Goal: Task Accomplishment & Management: Manage account settings

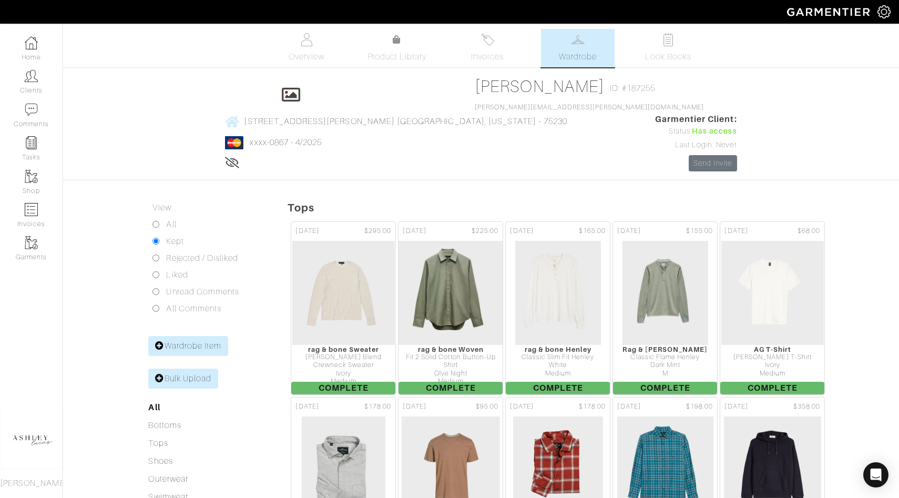
scroll to position [456, 0]
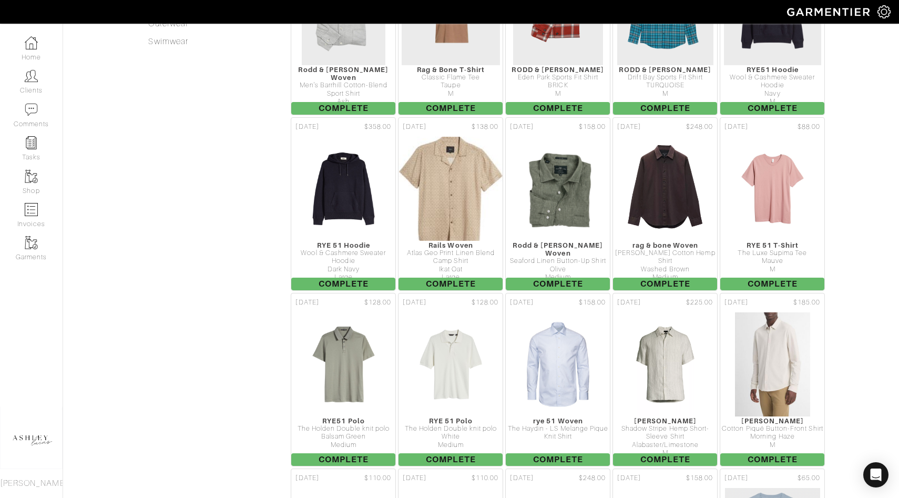
click at [28, 199] on link "Invoices" at bounding box center [31, 215] width 63 height 33
select select
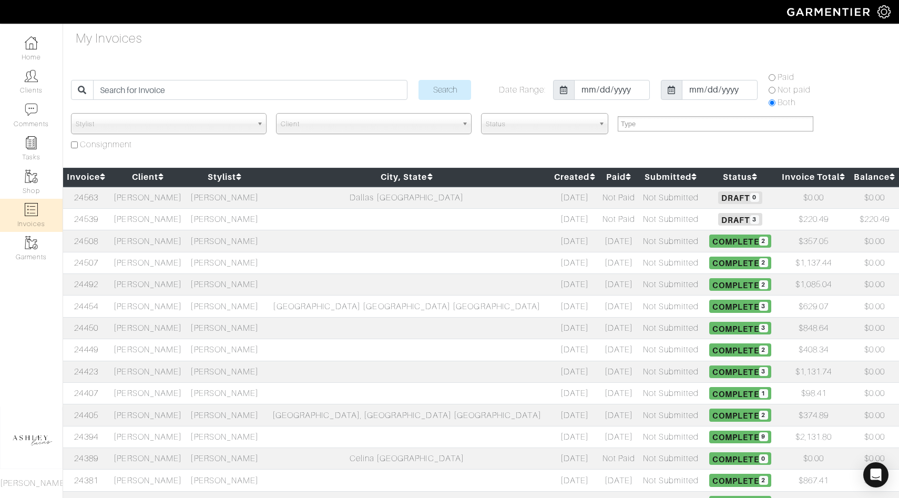
click at [703, 230] on td "Complete 2" at bounding box center [740, 241] width 75 height 22
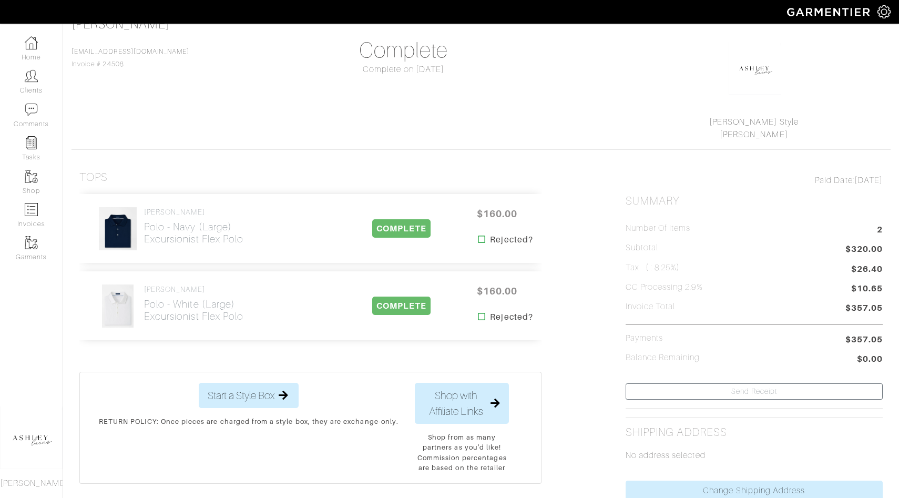
scroll to position [84, 0]
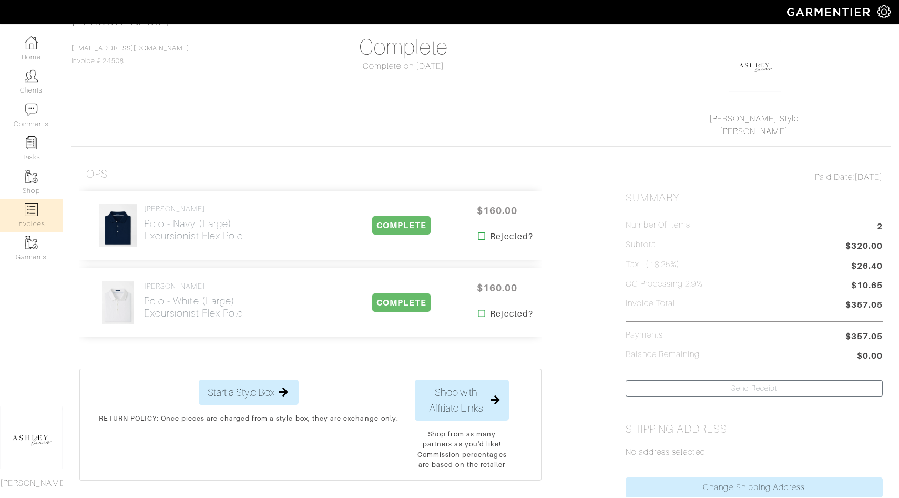
click at [33, 210] on img at bounding box center [31, 209] width 13 height 13
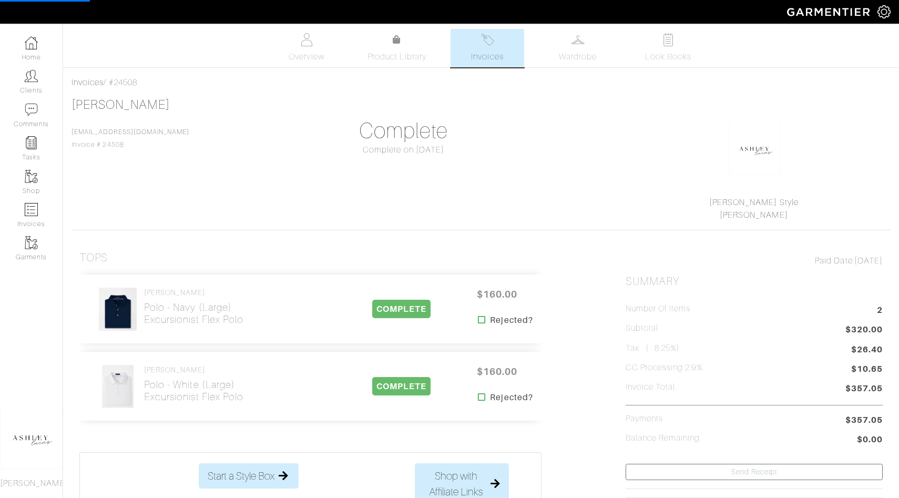
select select
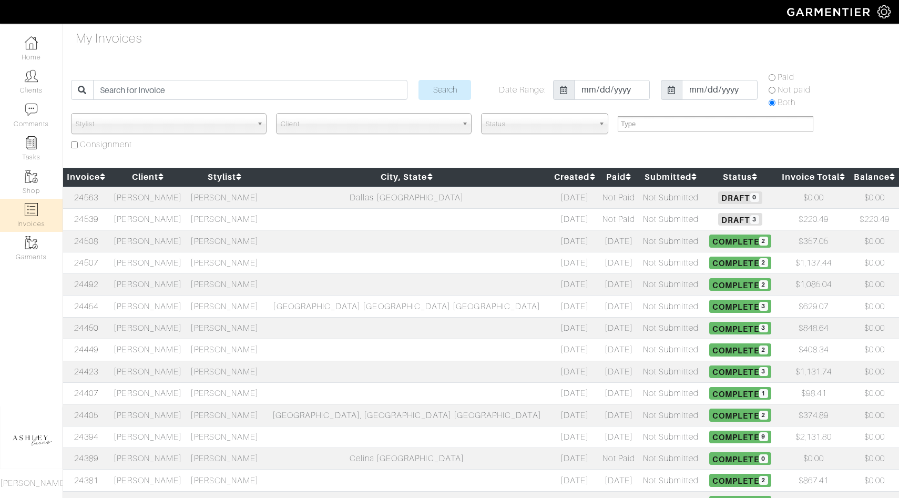
click at [706, 218] on h5 "Draft 3" at bounding box center [740, 219] width 69 height 13
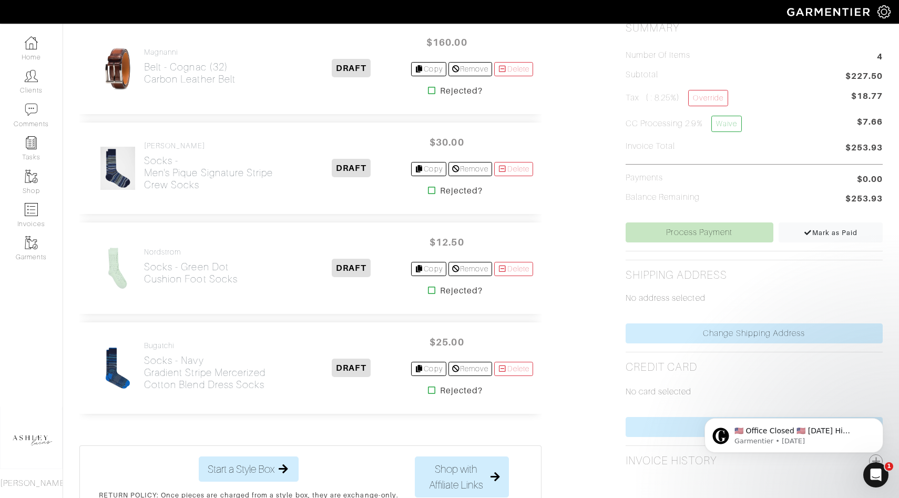
scroll to position [275, 0]
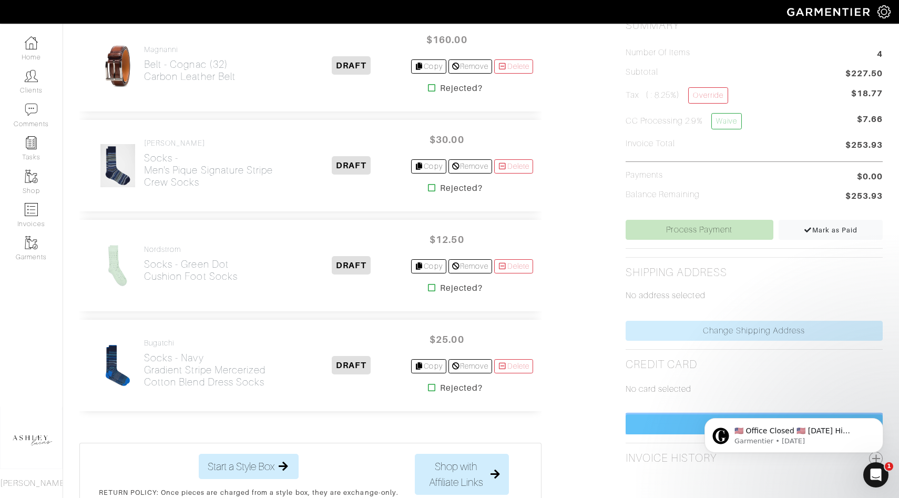
click at [682, 424] on link "Change Credit Card" at bounding box center [754, 425] width 257 height 20
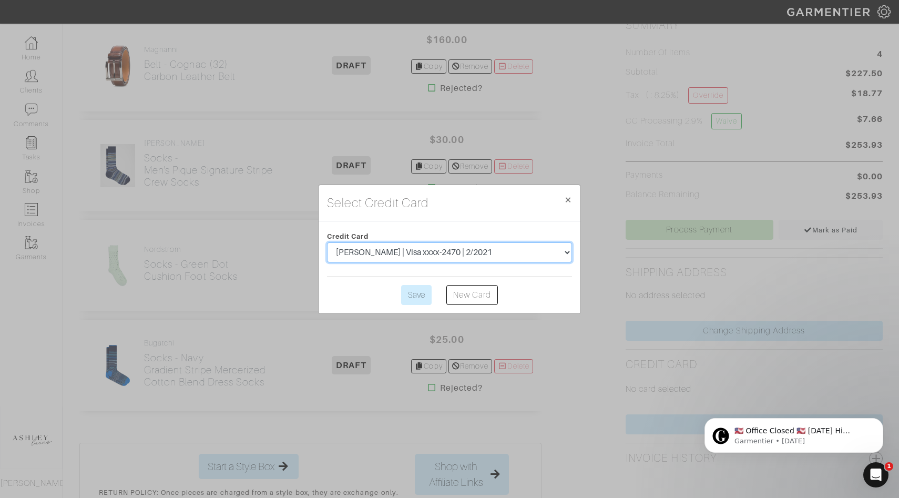
click at [410, 242] on select "Eric Hudson | Visa xxxx-2470 | 2/2021 Eric Hudson | Visa xxxx-7613 | 6/2025 Eri…" at bounding box center [449, 252] width 245 height 20
select select "5500"
click at [420, 292] on input "Save" at bounding box center [416, 295] width 31 height 20
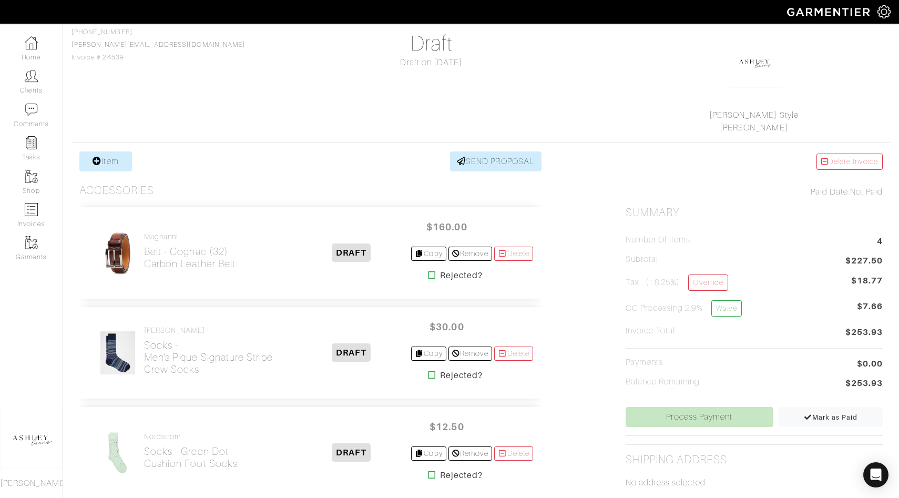
scroll to position [289, 0]
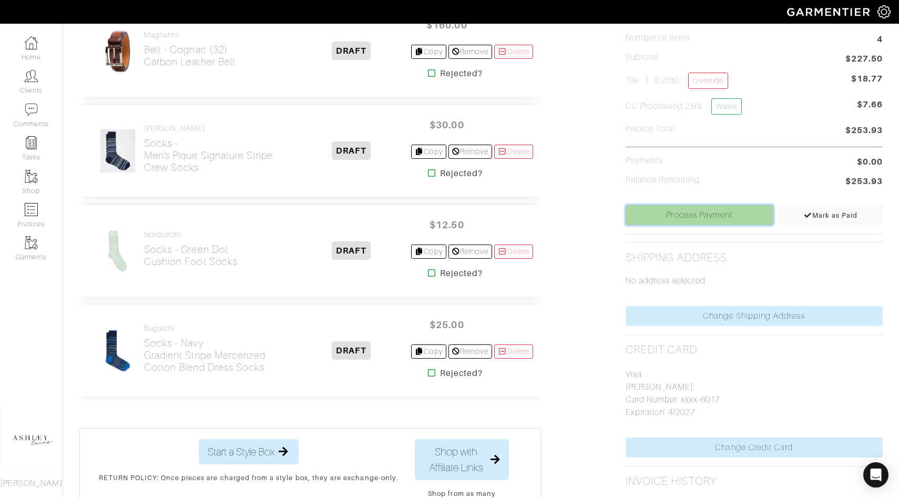
click at [689, 223] on link "Process Payment" at bounding box center [700, 215] width 148 height 20
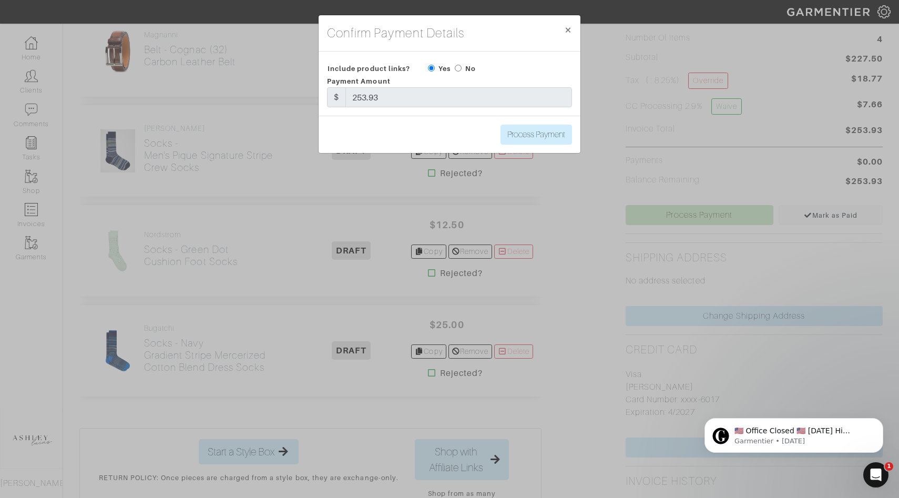
scroll to position [0, 0]
click at [460, 66] on input "radio" at bounding box center [458, 68] width 7 height 7
radio input "true"
click at [538, 134] on input "Process Payment" at bounding box center [537, 135] width 72 height 20
type input "Process Payment"
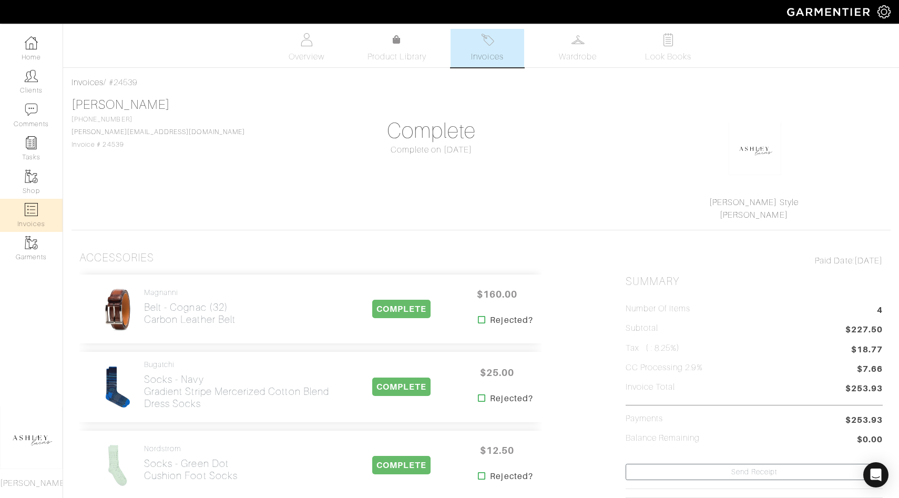
click at [29, 218] on link "Invoices" at bounding box center [31, 215] width 63 height 33
select select
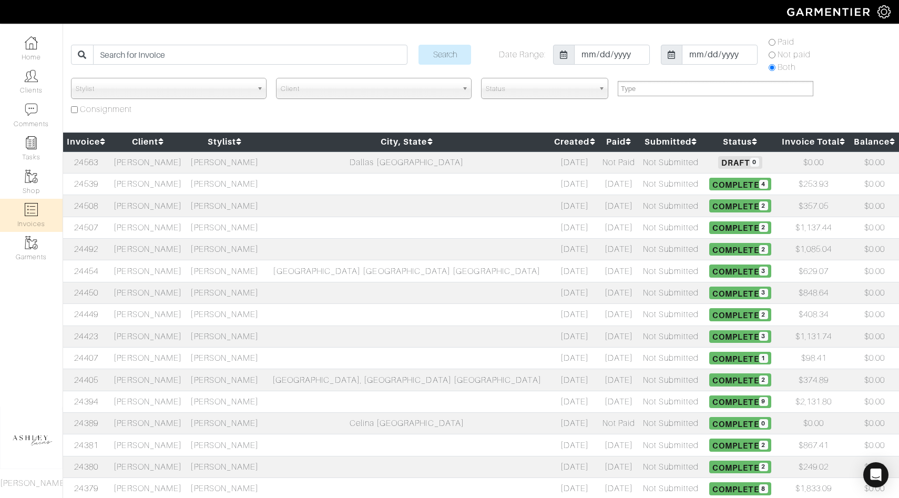
scroll to position [44, 0]
